Goal: Task Accomplishment & Management: Use online tool/utility

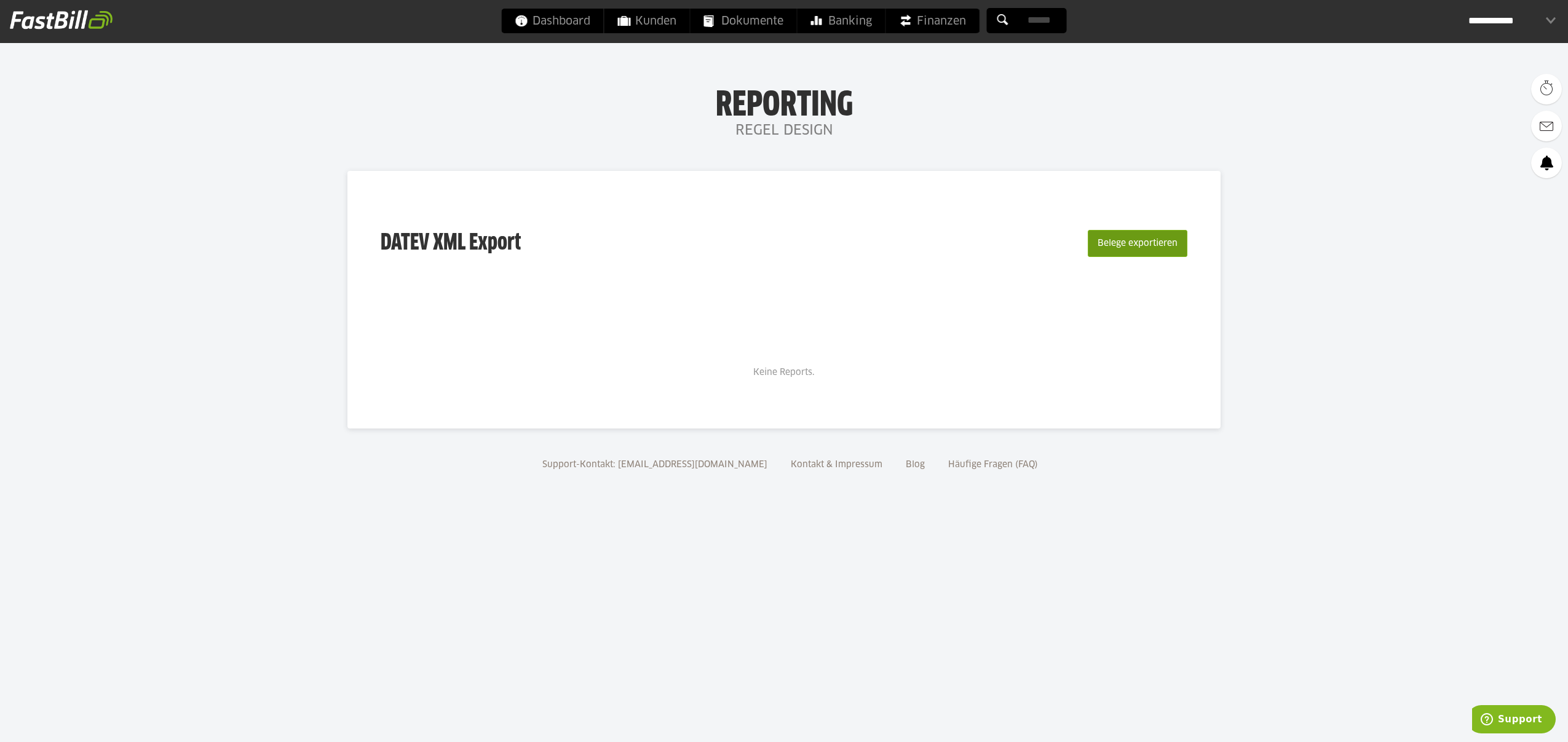
click at [1161, 241] on button "Belege exportieren" at bounding box center [1137, 243] width 99 height 27
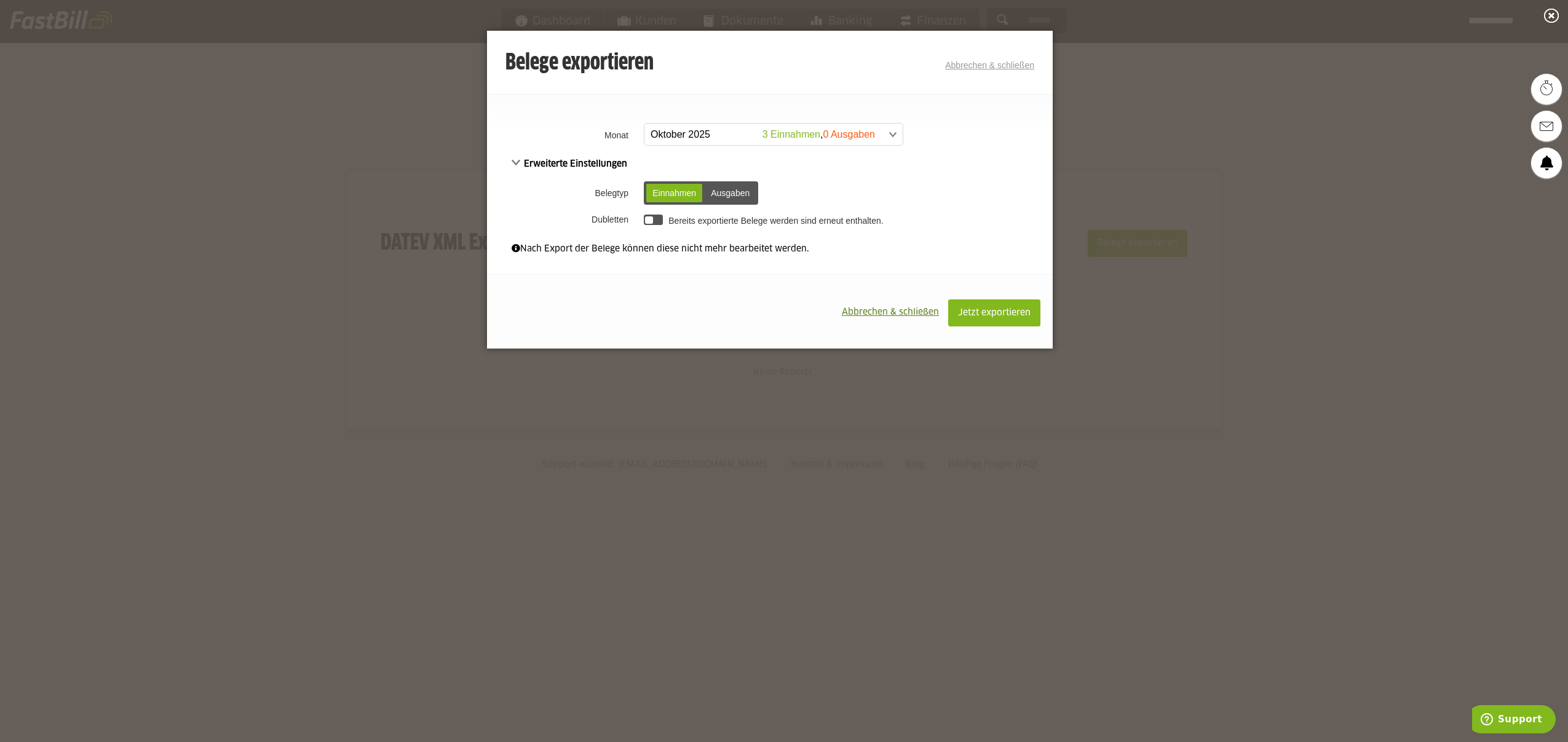
click at [687, 136] on span at bounding box center [768, 134] width 258 height 22
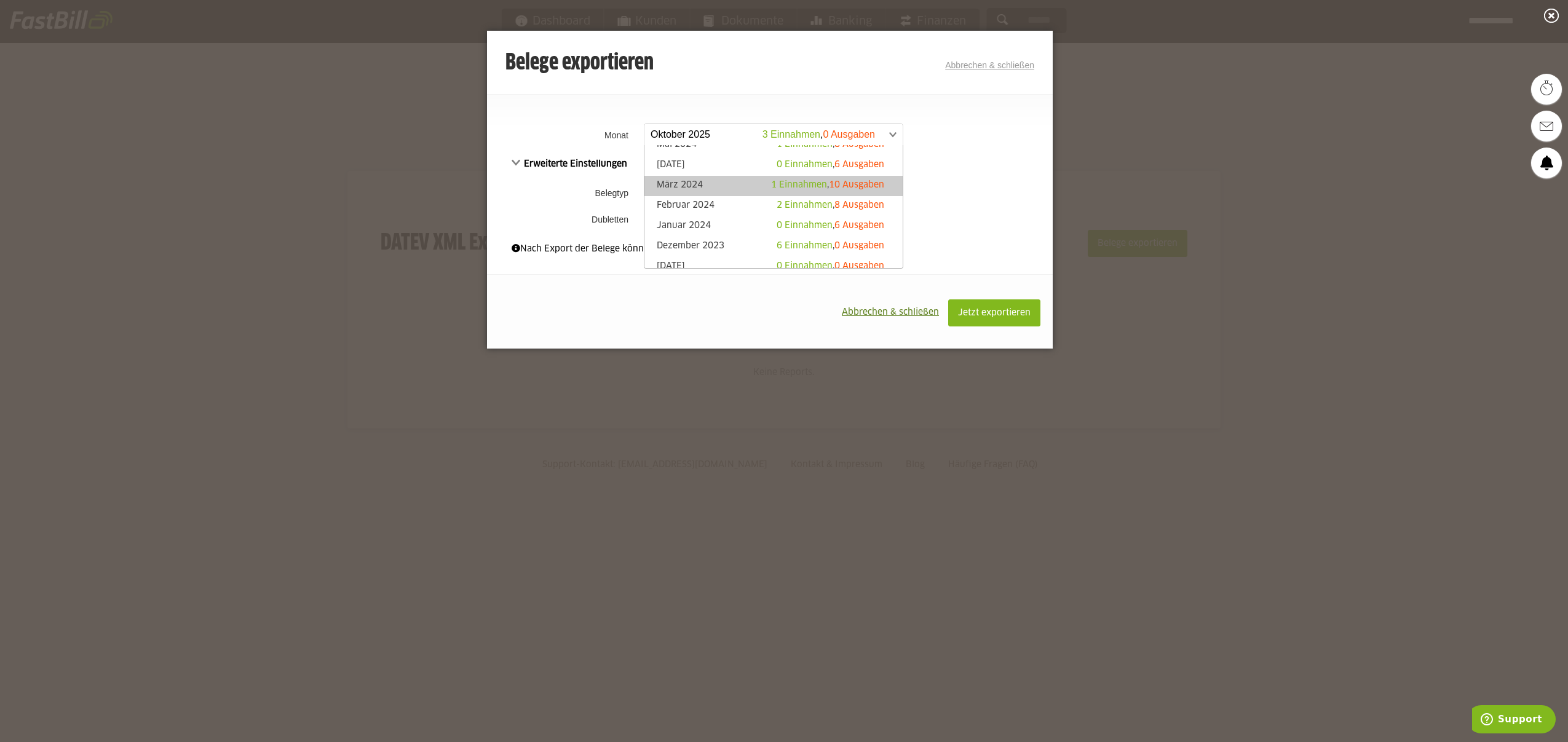
scroll to position [366, 0]
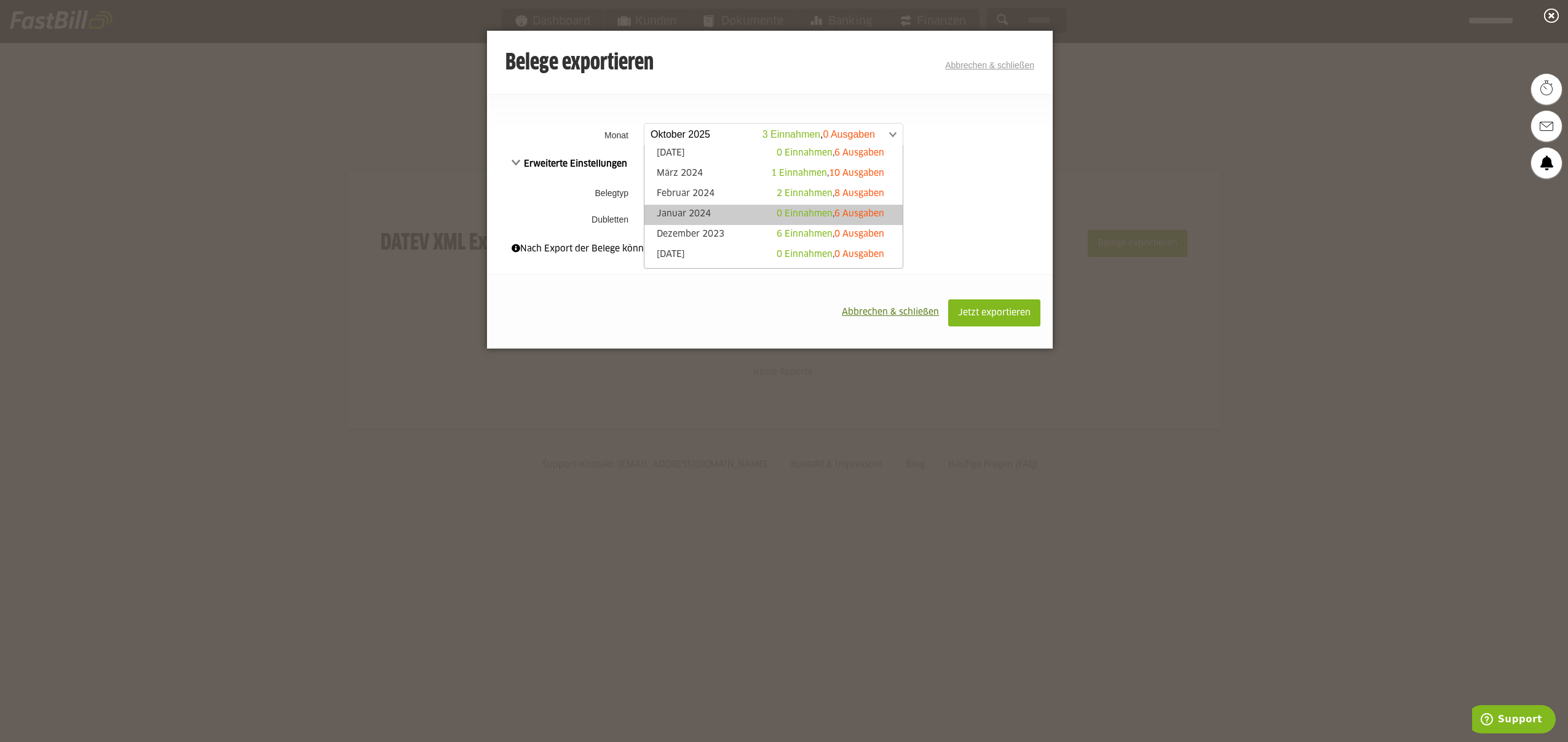
click at [700, 210] on link "Januar 2024 0 Einnahmen , 6 Ausgaben" at bounding box center [773, 215] width 246 height 14
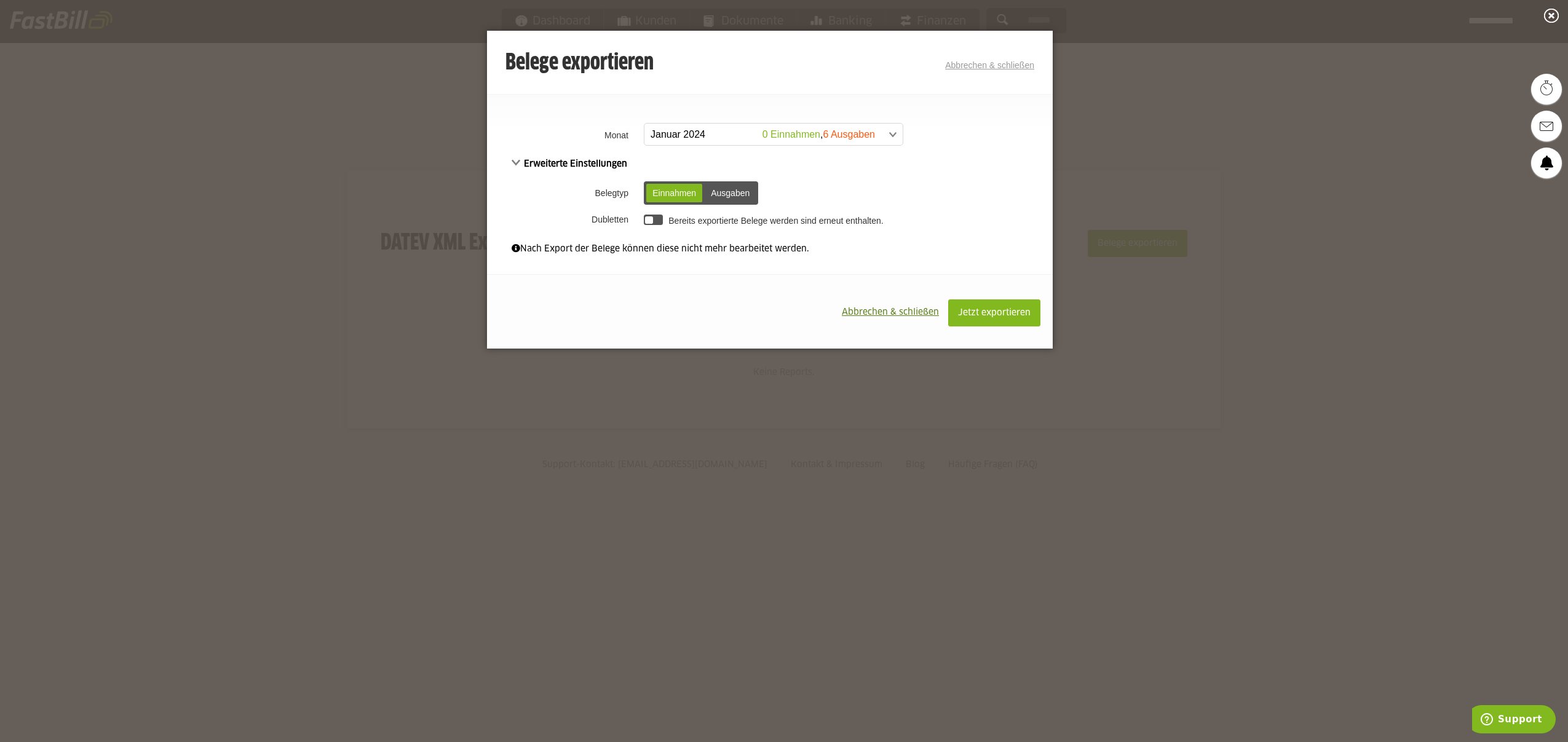
click at [519, 164] on span "Erweiterte Einstellungen" at bounding box center [569, 164] width 116 height 9
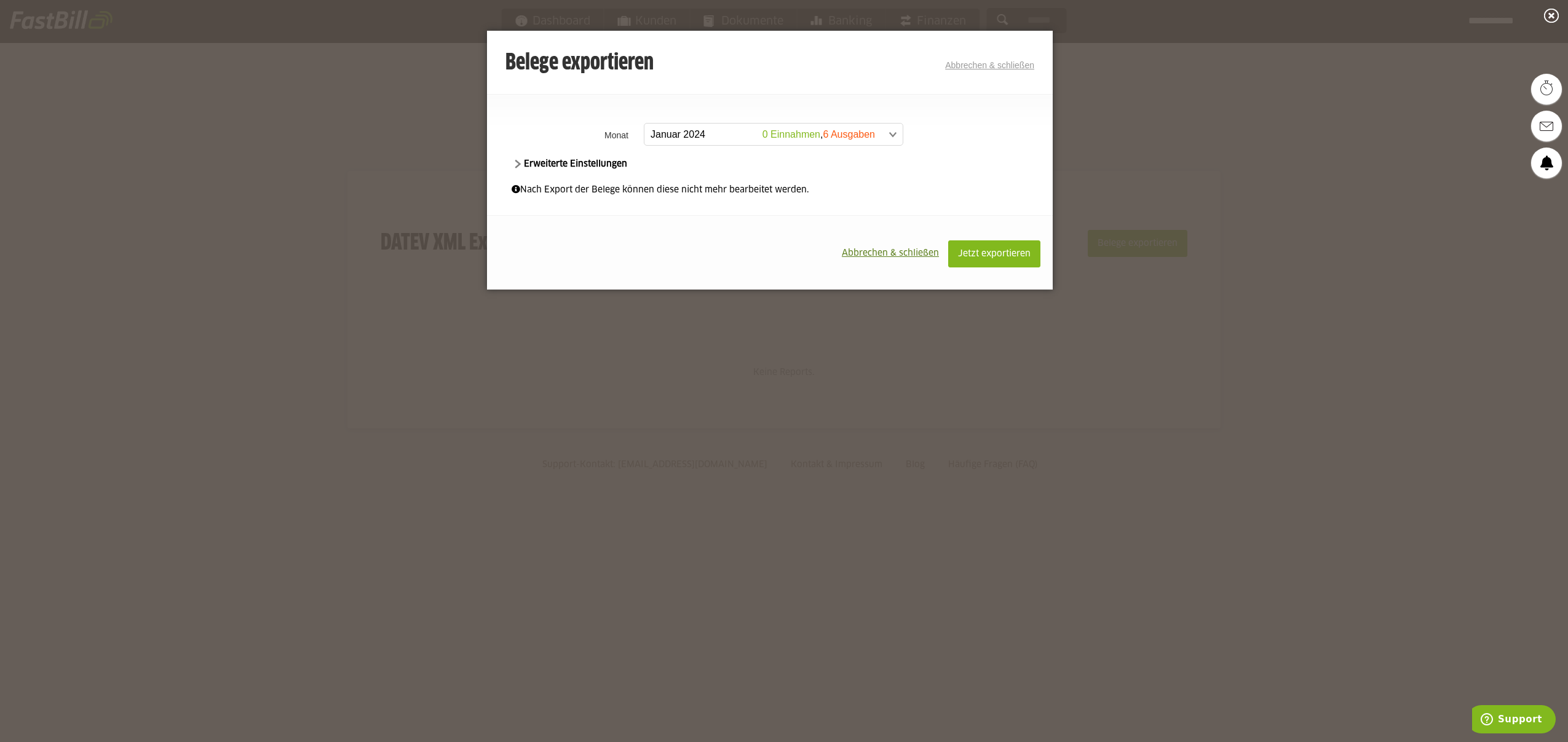
click at [519, 164] on span "Erweiterte Einstellungen" at bounding box center [569, 164] width 116 height 9
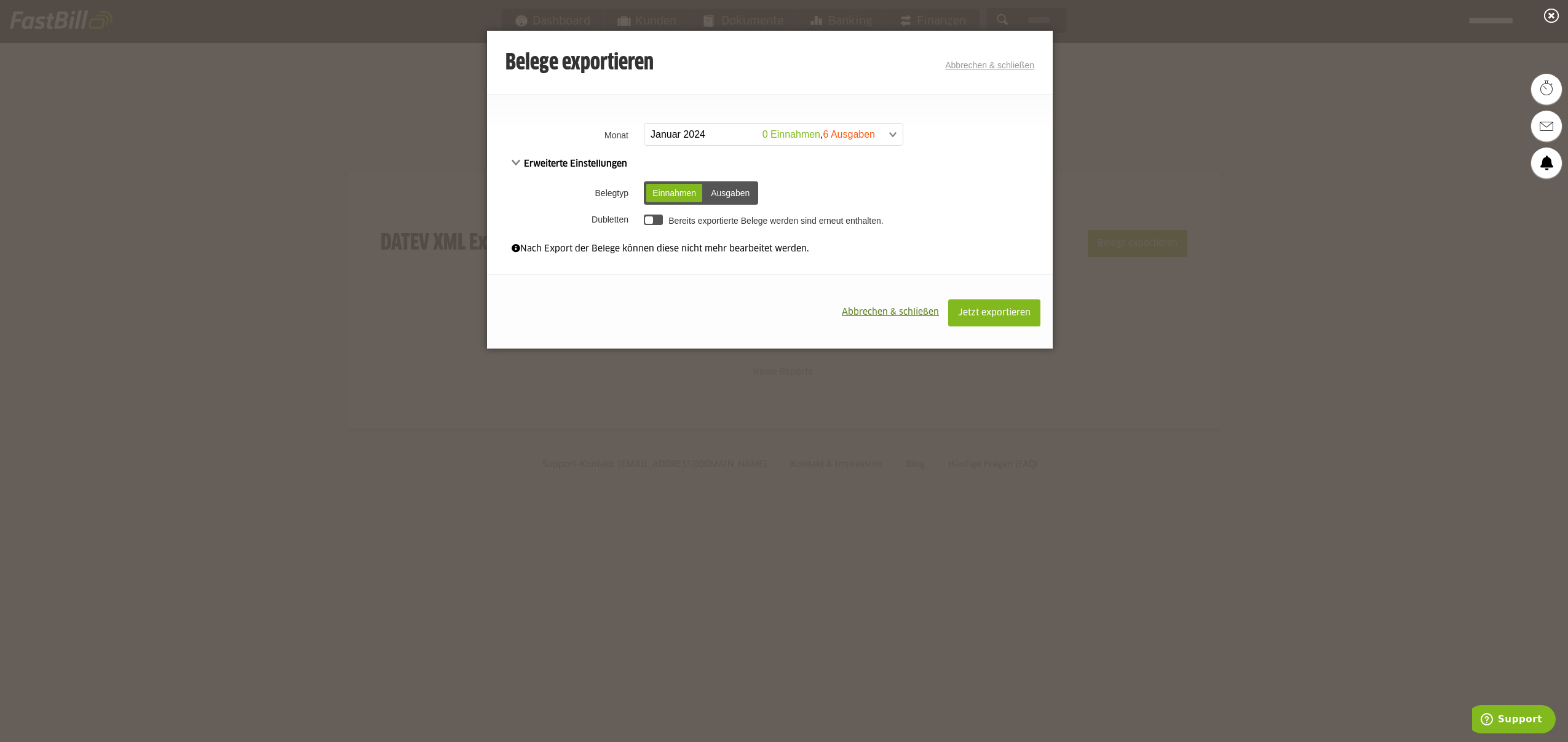
click at [747, 192] on div "Ausgaben" at bounding box center [730, 193] width 51 height 19
click at [658, 191] on div "Einnahmen" at bounding box center [674, 193] width 56 height 19
click at [1003, 313] on span "Jetzt exportieren" at bounding box center [994, 313] width 73 height 9
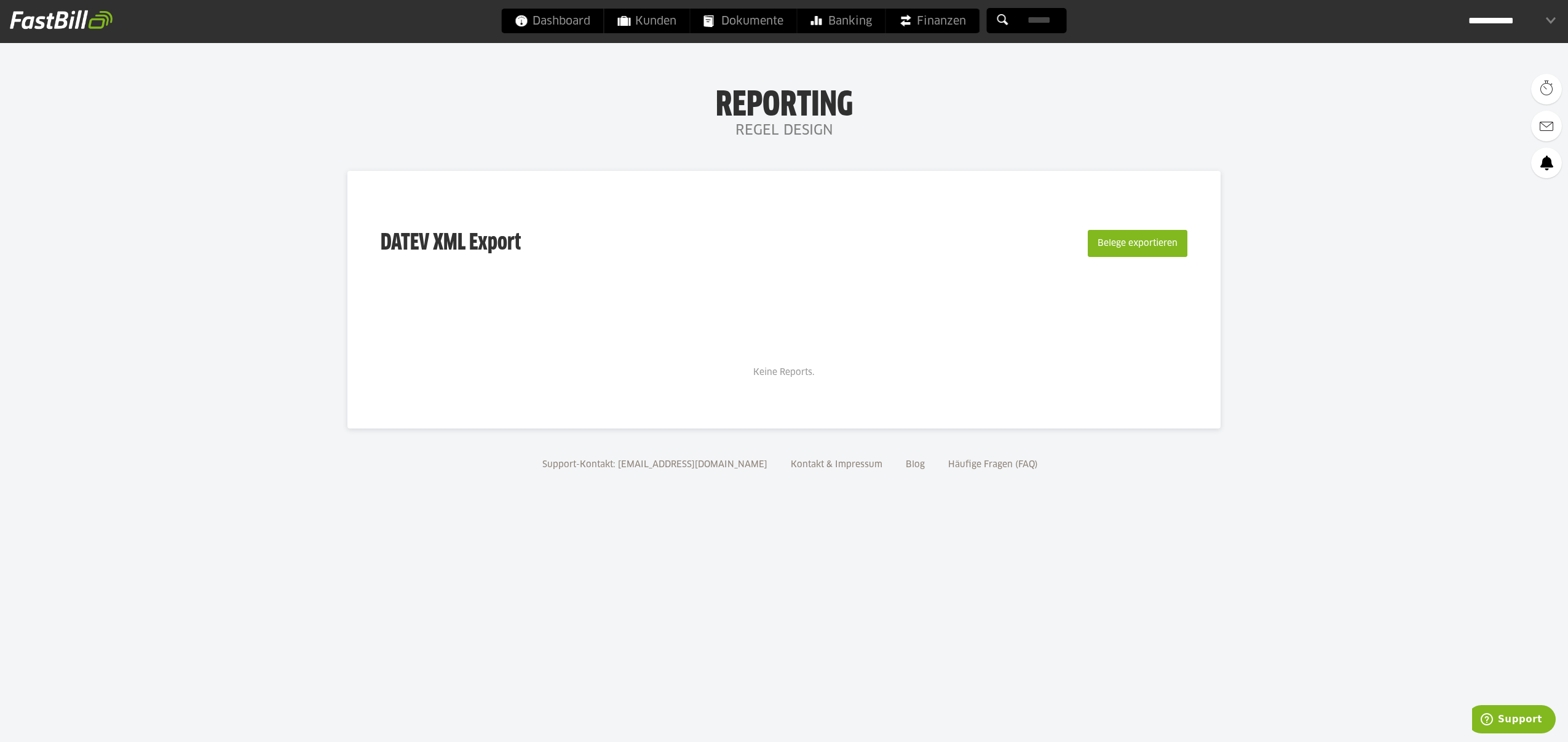
click at [1521, 723] on span "Support" at bounding box center [1520, 719] width 44 height 11
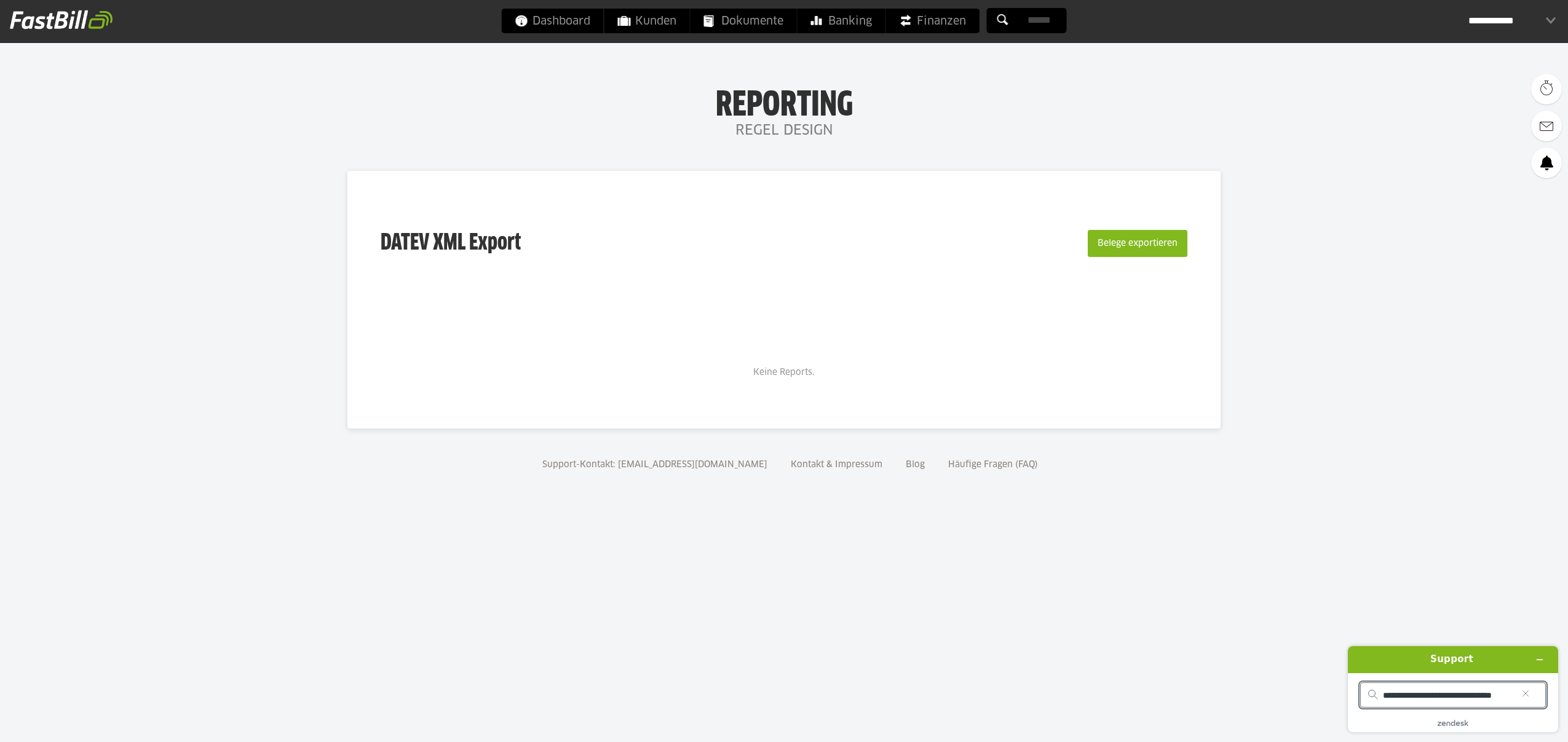
scroll to position [0, 15]
type input "**********"
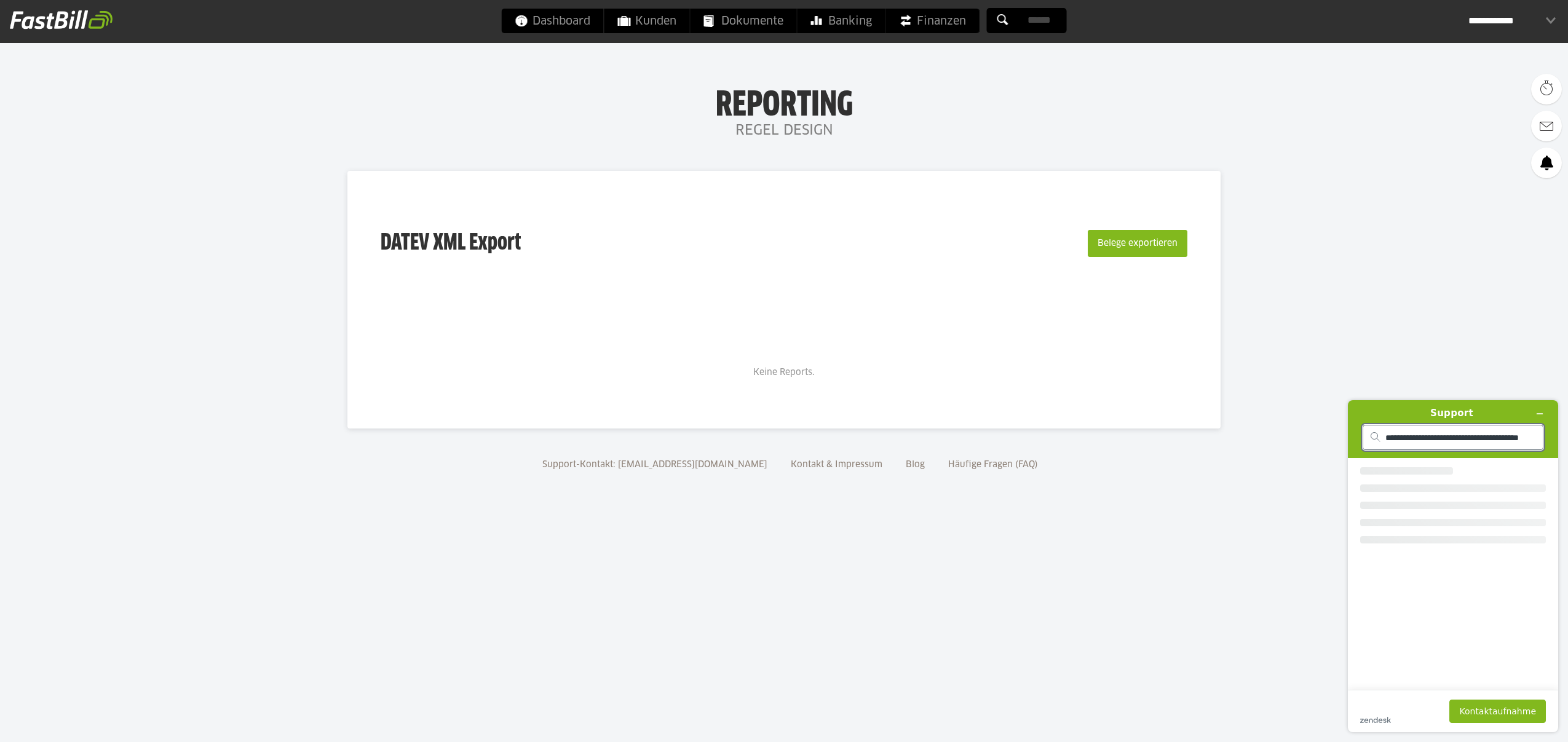
scroll to position [0, 38]
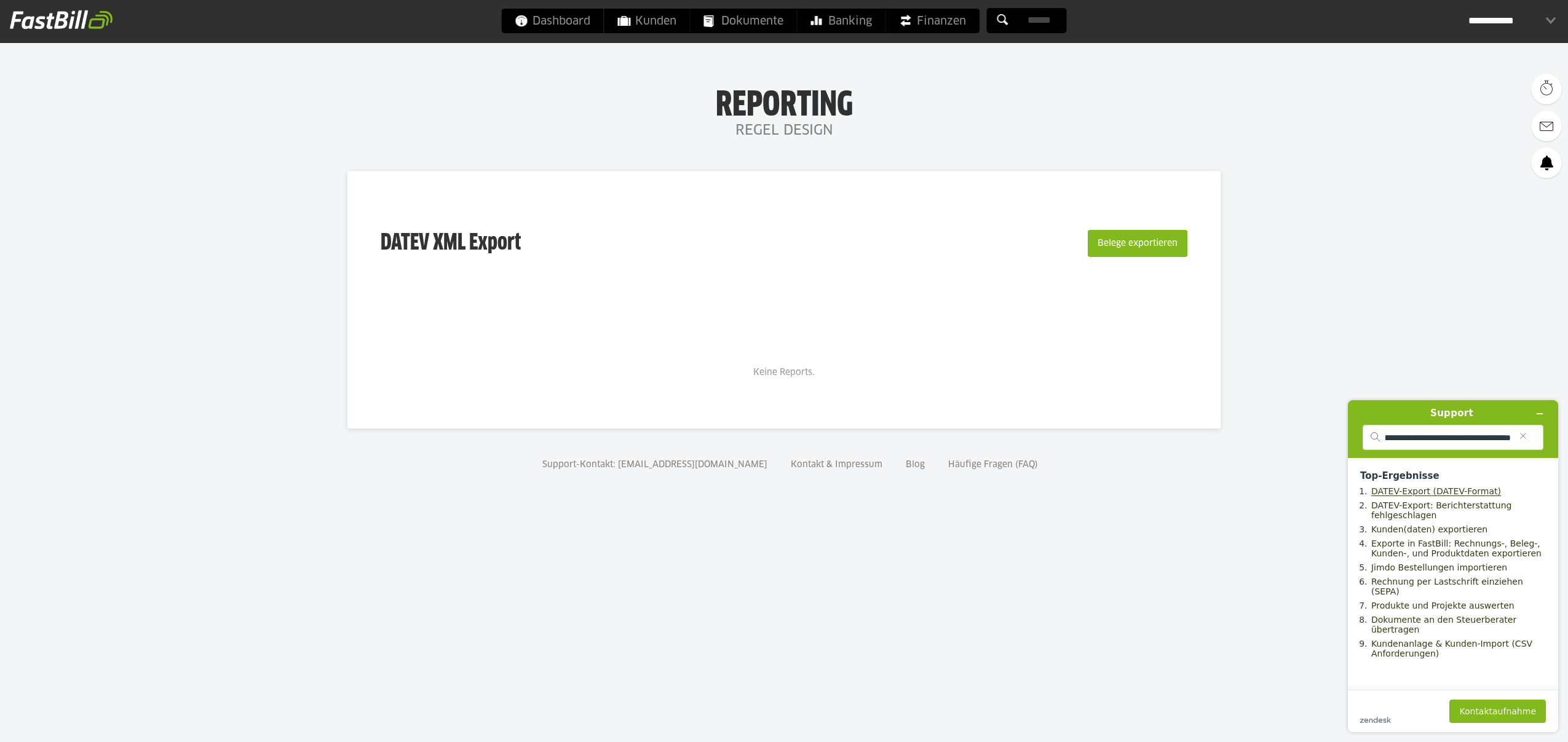
click at [1447, 491] on link "DATEV-Export (DATEV-Format)" at bounding box center [1436, 491] width 130 height 10
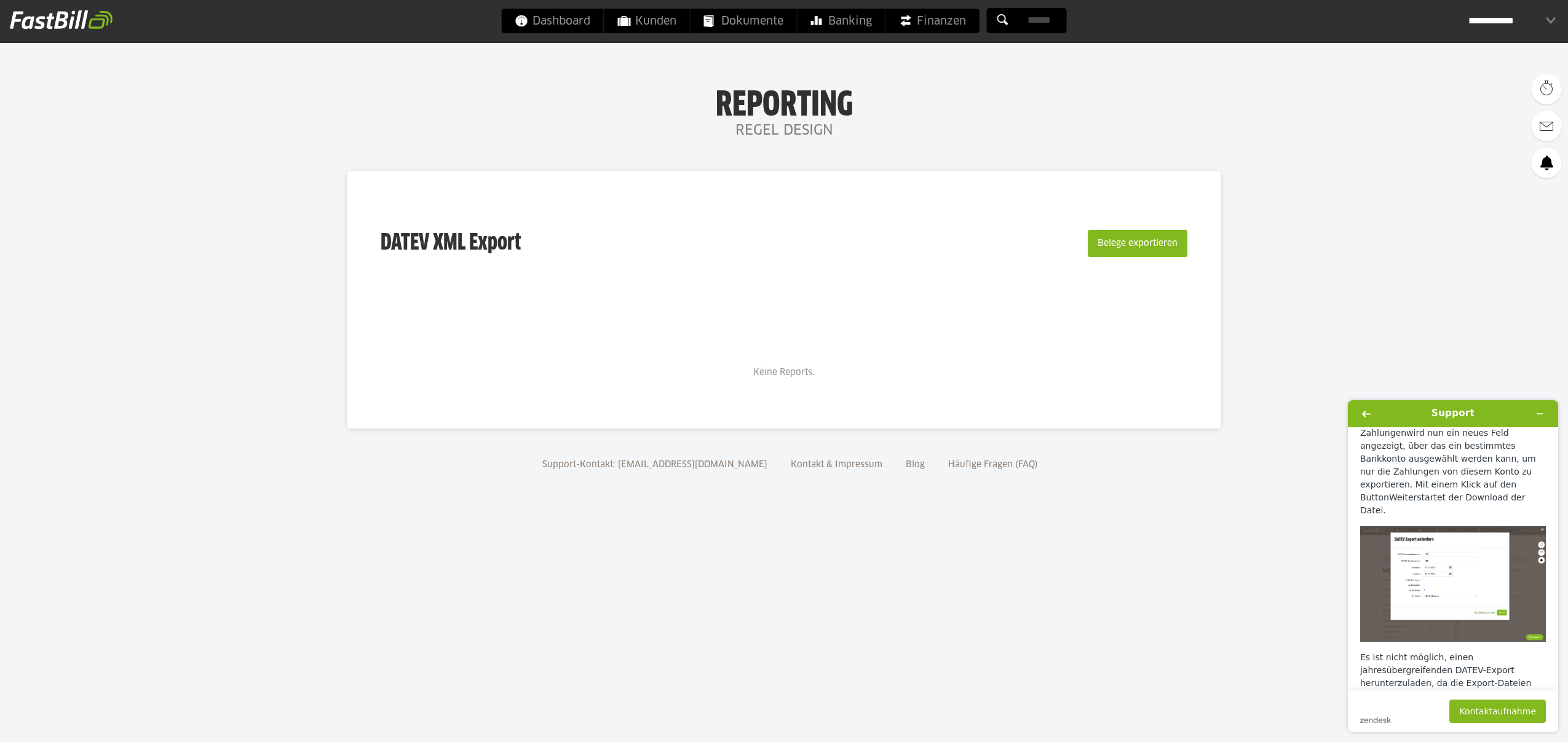
scroll to position [599, 0]
click at [1365, 415] on icon "Zurück" at bounding box center [1366, 414] width 9 height 7
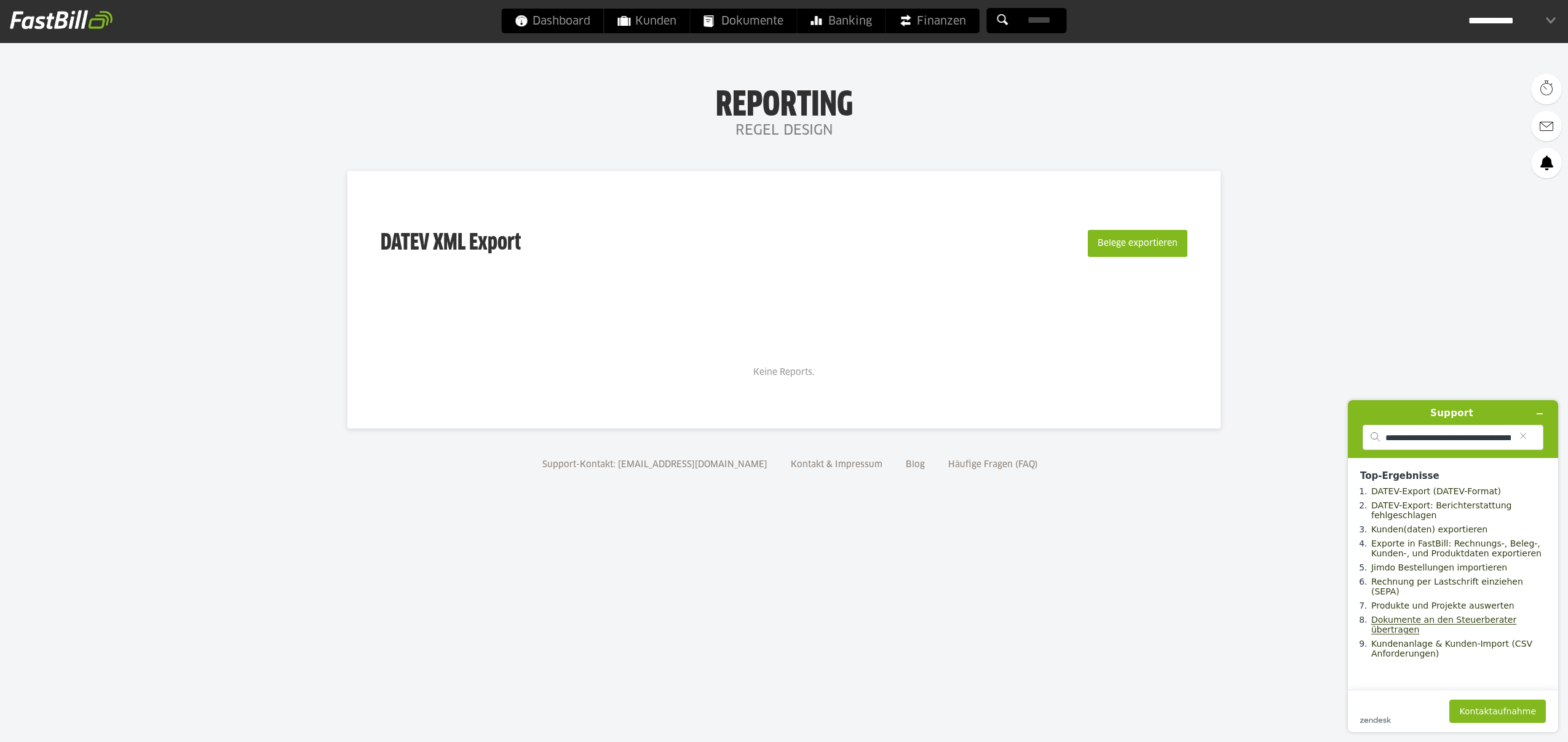
click at [1430, 615] on link "Dokumente an den Steuerberater übertragen" at bounding box center [1443, 625] width 145 height 20
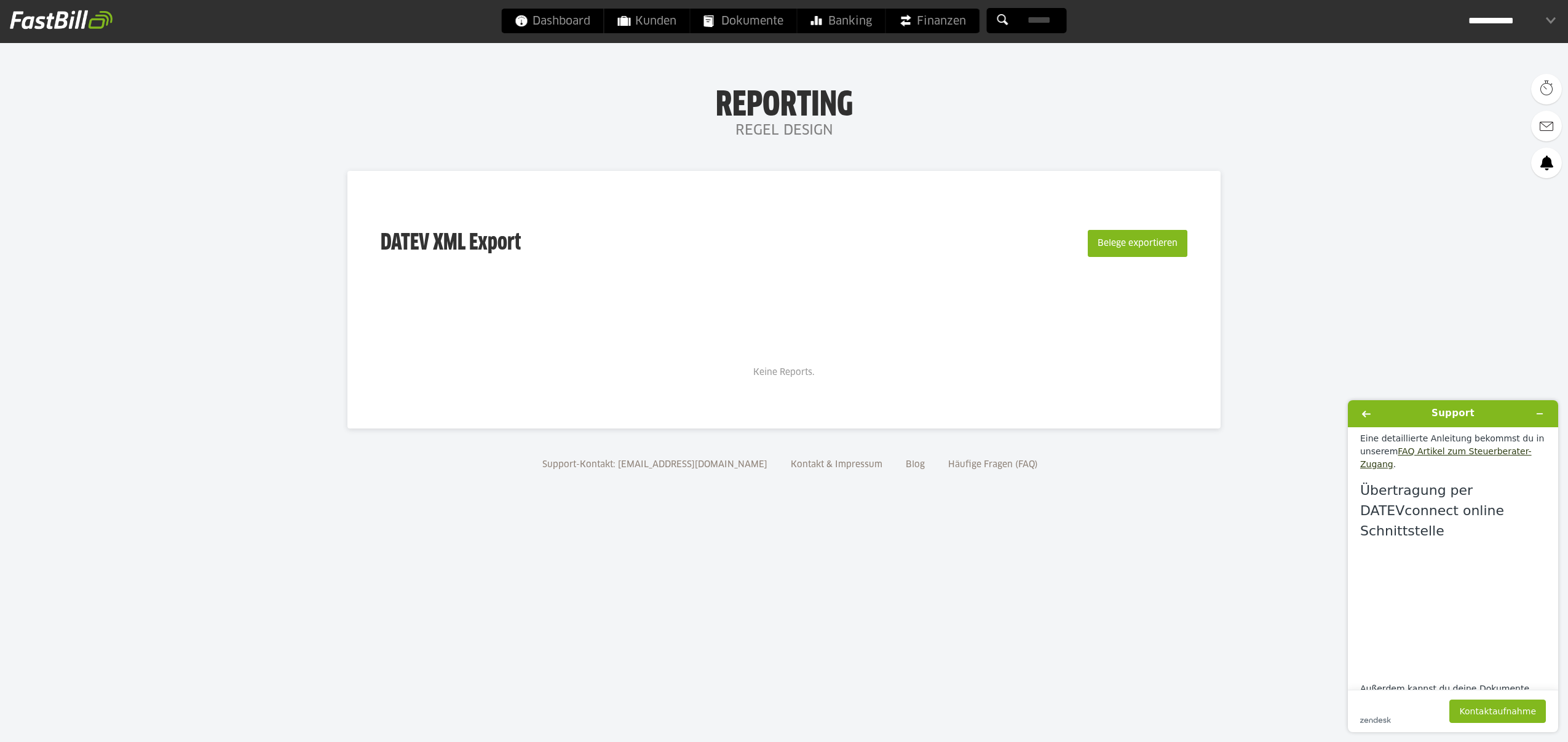
scroll to position [1086, 0]
click at [1512, 21] on div "**********" at bounding box center [1512, 21] width 87 height 25
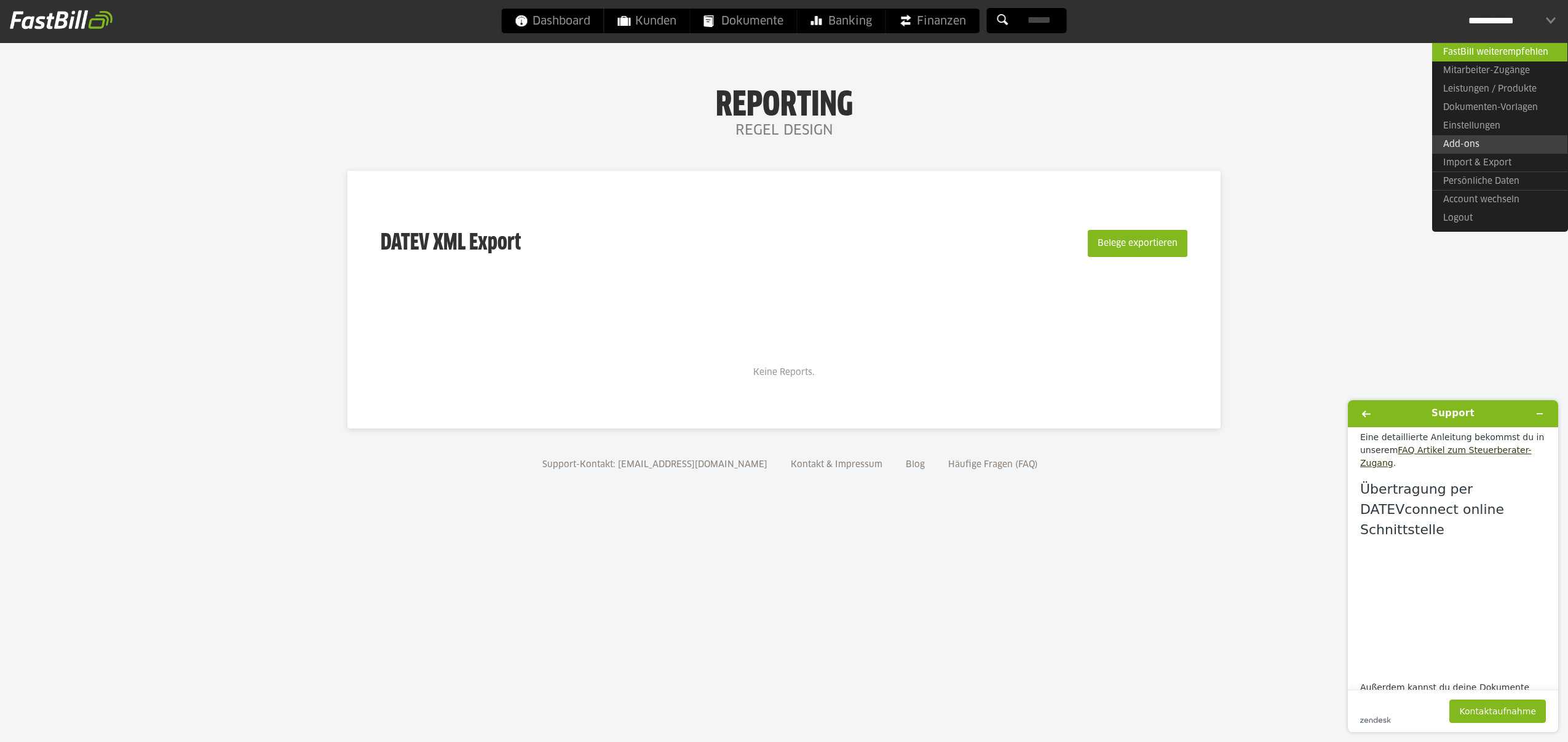
click at [1449, 143] on link "Add-ons" at bounding box center [1500, 144] width 135 height 19
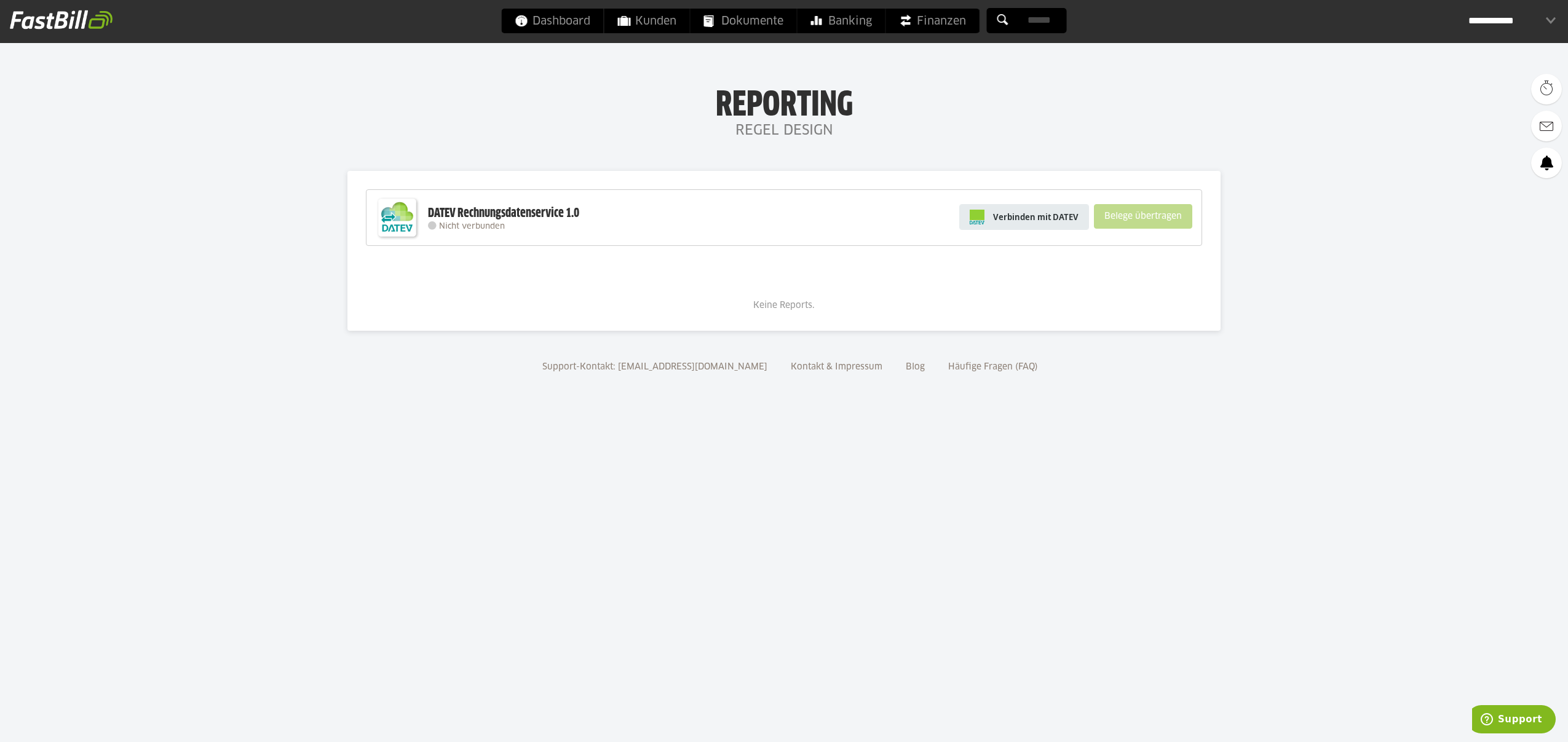
click at [1034, 215] on span "Verbinden mit DATEV" at bounding box center [1035, 217] width 85 height 13
click at [1047, 221] on span "Verbinden mit DATEV" at bounding box center [1035, 217] width 85 height 13
click at [1007, 218] on span "Verbinden mit DATEV" at bounding box center [1035, 217] width 85 height 13
click at [1033, 212] on span "Verbinden mit DATEV" at bounding box center [1035, 217] width 85 height 13
